Goal: Task Accomplishment & Management: Manage account settings

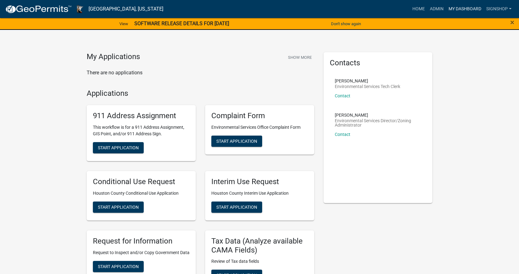
click at [468, 10] on link "My Dashboard" at bounding box center [465, 9] width 38 height 12
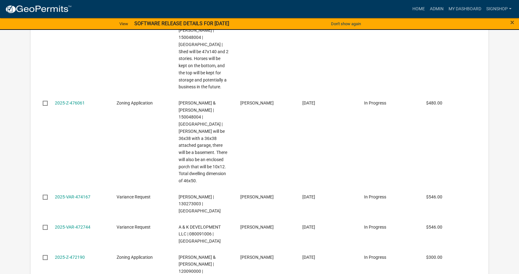
scroll to position [592, 0]
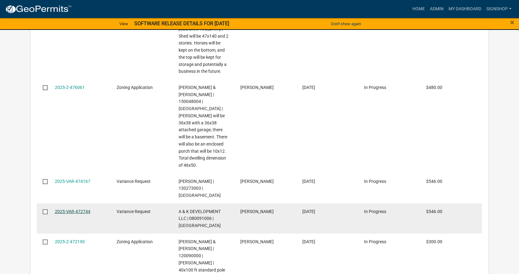
click at [74, 209] on link "2025-VAR-472744" at bounding box center [73, 211] width 36 height 5
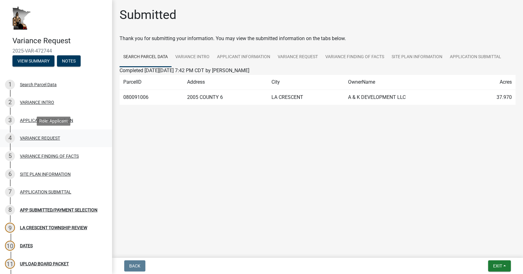
click at [41, 140] on div "VARIANCE REQUEST" at bounding box center [40, 138] width 40 height 4
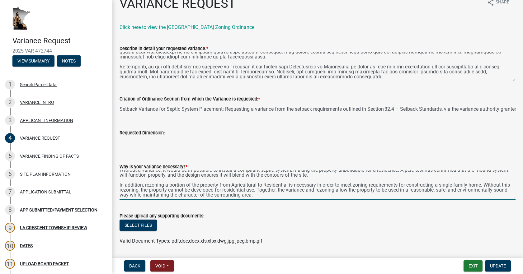
scroll to position [31, 0]
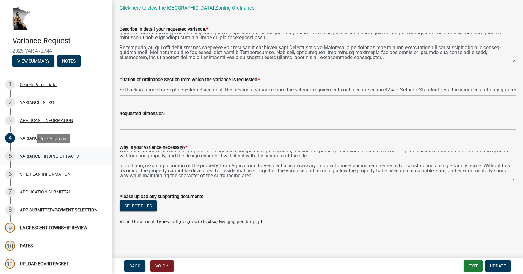
click at [60, 158] on div "VARIANCE FINDING OF FACTS" at bounding box center [49, 156] width 59 height 4
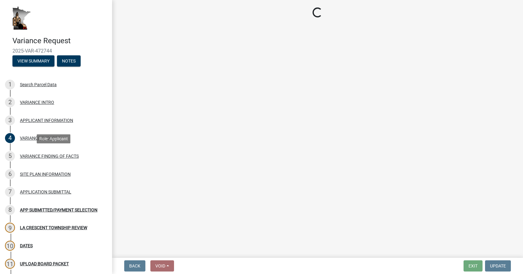
select select "e7339e75-e3d8-4c05-91a7-bbd42707347d"
select select "635aecb9-93f4-4782-a4af-22c7a8086bbc"
select select "aaa485d0-d801-4d37-bb7e-2a92079090af"
select select "7e69a0cc-1ed4-49c0-87fa-8a0d7a2511ee"
select select "104dc2c3-fb18-403f-90ac-5564d5e92e11"
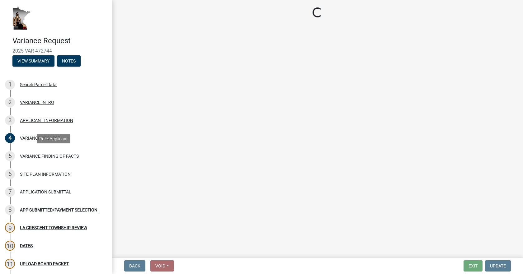
select select "c22521f2-ae46-4292-a6c5-e255f75be06c"
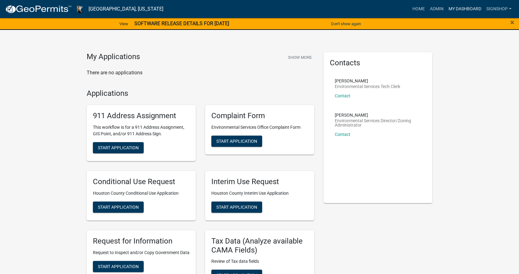
click at [465, 7] on link "My Dashboard" at bounding box center [465, 9] width 38 height 12
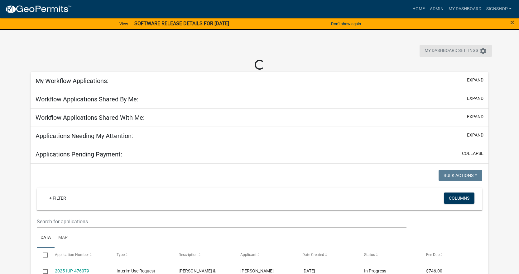
click at [485, 50] on icon "settings" at bounding box center [482, 50] width 7 height 7
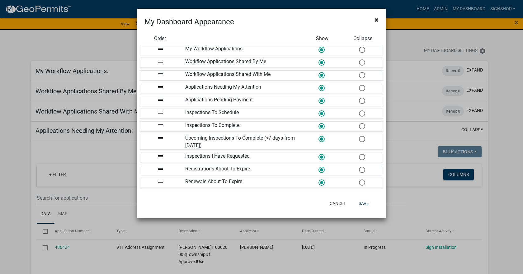
click at [379, 16] on button "×" at bounding box center [377, 19] width 14 height 17
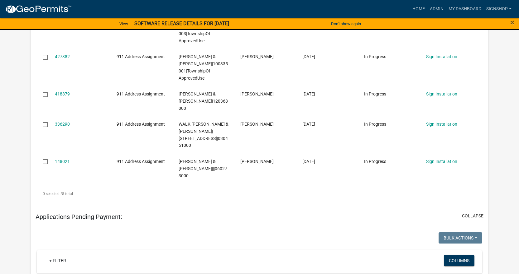
scroll to position [216, 0]
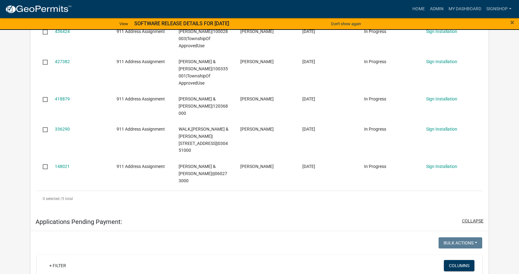
click at [474, 218] on button "collapse" at bounding box center [472, 221] width 21 height 7
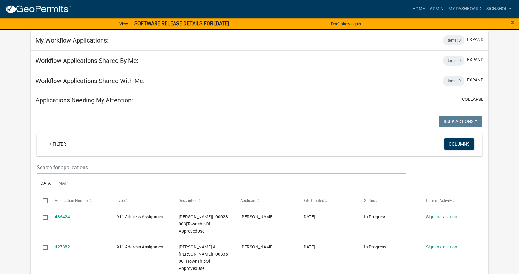
scroll to position [0, 0]
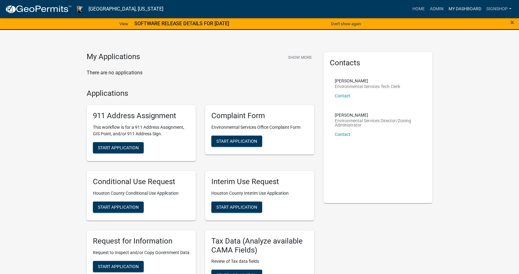
click at [459, 11] on link "My Dashboard" at bounding box center [465, 9] width 38 height 12
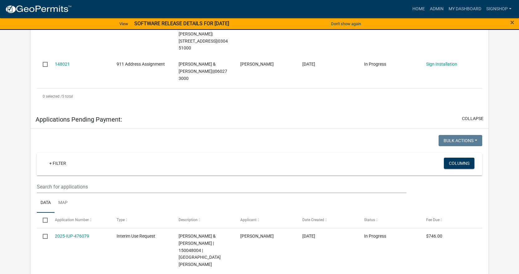
scroll to position [343, 0]
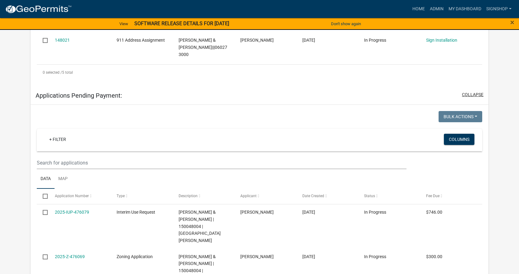
click at [474, 92] on button "collapse" at bounding box center [472, 95] width 21 height 7
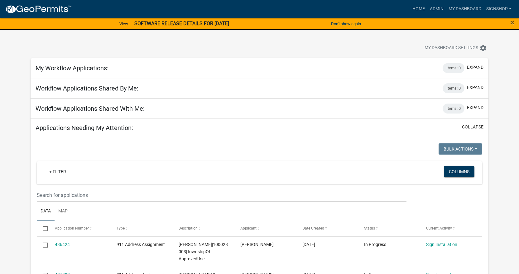
scroll to position [0, 0]
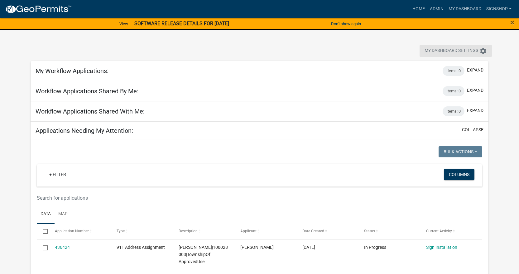
click at [483, 50] on icon "settings" at bounding box center [482, 50] width 7 height 7
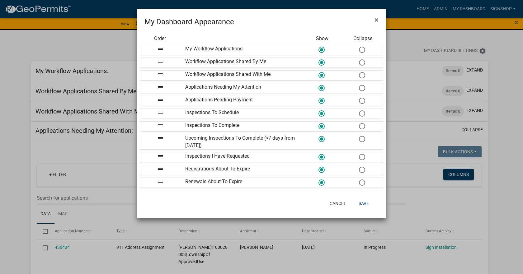
click at [159, 87] on icon "drag_handle" at bounding box center [160, 86] width 7 height 7
click at [161, 87] on icon "drag_handle" at bounding box center [160, 86] width 7 height 7
drag, startPoint x: 160, startPoint y: 89, endPoint x: 155, endPoint y: 87, distance: 5.4
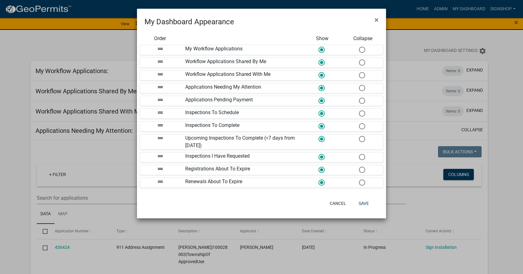
click at [155, 87] on div "drag_handle" at bounding box center [160, 88] width 40 height 10
drag, startPoint x: 151, startPoint y: 89, endPoint x: 152, endPoint y: 49, distance: 40.2
click at [151, 64] on div "drag_handle" at bounding box center [160, 63] width 40 height 10
click at [364, 203] on button "Save" at bounding box center [364, 203] width 20 height 11
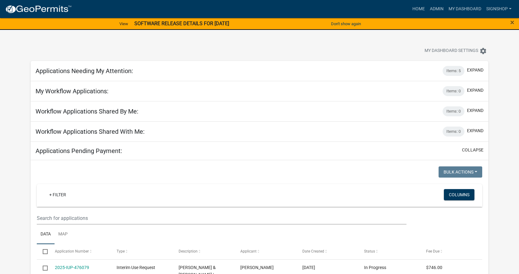
click at [202, 74] on div "Applications Needing My Attention: Items: 5 expand" at bounding box center [260, 71] width 458 height 20
click at [456, 48] on span "My Dashboard Settings" at bounding box center [451, 50] width 54 height 7
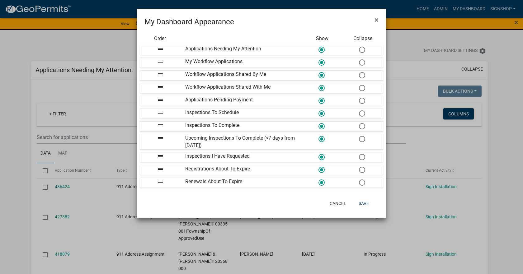
click at [363, 100] on span at bounding box center [361, 100] width 13 height 13
click at [359, 98] on input "radio" at bounding box center [359, 98] width 0 height 0
click at [363, 110] on span at bounding box center [361, 113] width 13 height 13
click at [359, 111] on input "radio" at bounding box center [359, 111] width 0 height 0
click at [364, 129] on span at bounding box center [361, 126] width 13 height 13
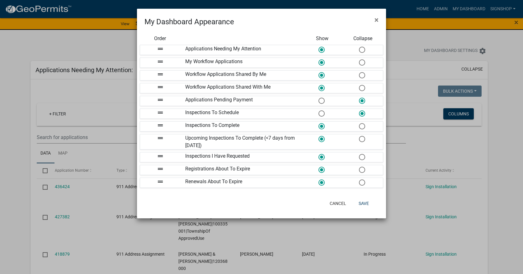
click at [359, 123] on input "radio" at bounding box center [359, 123] width 0 height 0
click at [363, 139] on span at bounding box center [361, 139] width 13 height 13
click at [359, 136] on input "radio" at bounding box center [359, 136] width 0 height 0
click at [363, 157] on span at bounding box center [361, 157] width 13 height 13
click at [359, 154] on input "radio" at bounding box center [359, 154] width 0 height 0
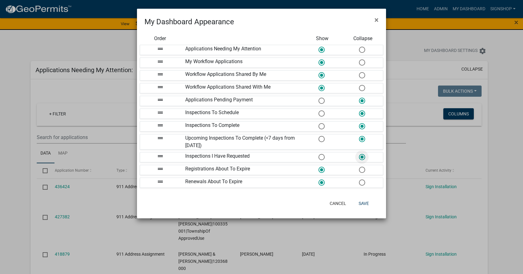
click at [362, 171] on span at bounding box center [361, 170] width 13 height 13
click at [359, 167] on input "radio" at bounding box center [359, 167] width 0 height 0
click at [362, 184] on span at bounding box center [361, 182] width 13 height 13
click at [359, 180] on input "radio" at bounding box center [359, 180] width 0 height 0
click at [364, 206] on button "Save" at bounding box center [364, 203] width 20 height 11
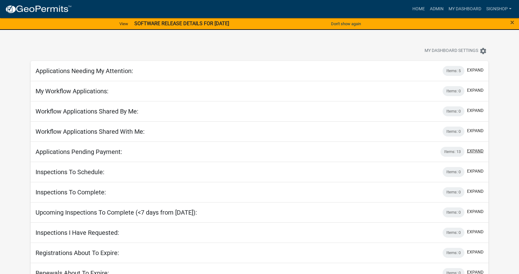
click at [479, 150] on button "expand" at bounding box center [475, 151] width 17 height 7
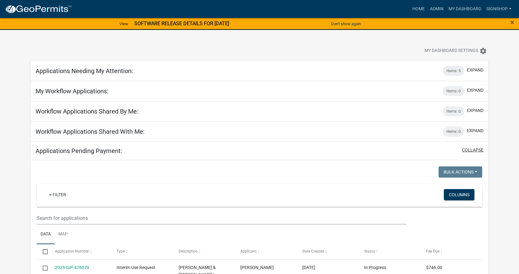
click at [479, 150] on button "collapse" at bounding box center [472, 150] width 21 height 7
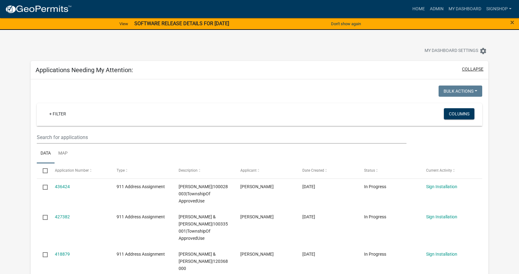
click at [475, 70] on button "collapse" at bounding box center [472, 69] width 21 height 7
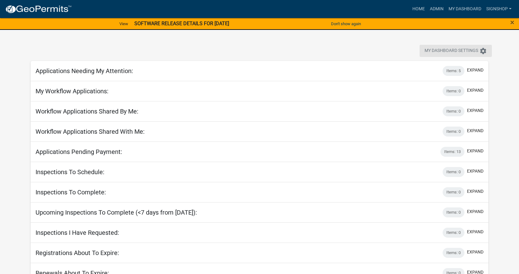
click at [468, 52] on span "My Dashboard Settings" at bounding box center [451, 50] width 54 height 7
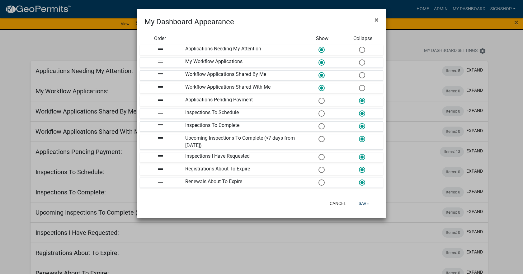
click at [362, 63] on span at bounding box center [361, 62] width 13 height 13
click at [359, 60] on input "radio" at bounding box center [359, 60] width 0 height 0
click at [364, 77] on span at bounding box center [361, 75] width 13 height 13
click at [359, 72] on input "radio" at bounding box center [359, 72] width 0 height 0
click at [362, 87] on span at bounding box center [361, 88] width 13 height 13
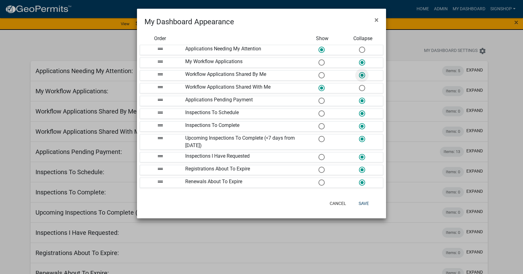
click at [359, 85] on input "radio" at bounding box center [359, 85] width 0 height 0
click at [363, 54] on span at bounding box center [361, 49] width 13 height 13
click at [359, 47] on input "radio" at bounding box center [359, 47] width 0 height 0
click at [362, 49] on span at bounding box center [361, 49] width 13 height 13
click at [359, 47] on input "radio" at bounding box center [359, 47] width 0 height 0
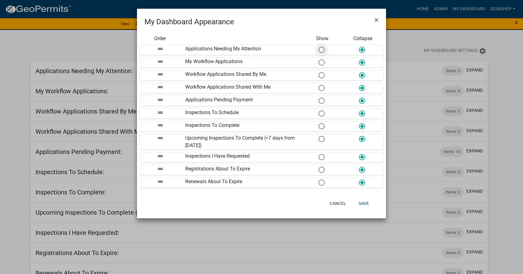
click at [320, 50] on span at bounding box center [321, 49] width 13 height 13
click at [319, 47] on input "radio" at bounding box center [319, 47] width 0 height 0
click at [363, 201] on button "Save" at bounding box center [364, 203] width 20 height 11
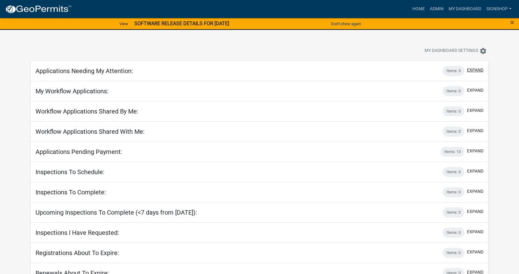
click at [478, 72] on button "expand" at bounding box center [475, 70] width 17 height 7
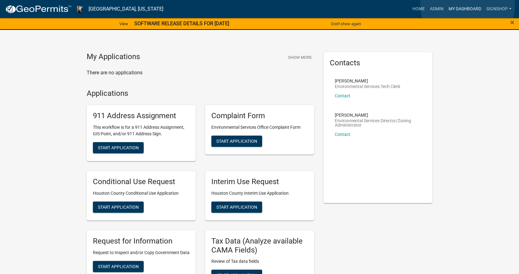
click at [467, 5] on link "My Dashboard" at bounding box center [465, 9] width 38 height 12
